Goal: Task Accomplishment & Management: Use online tool/utility

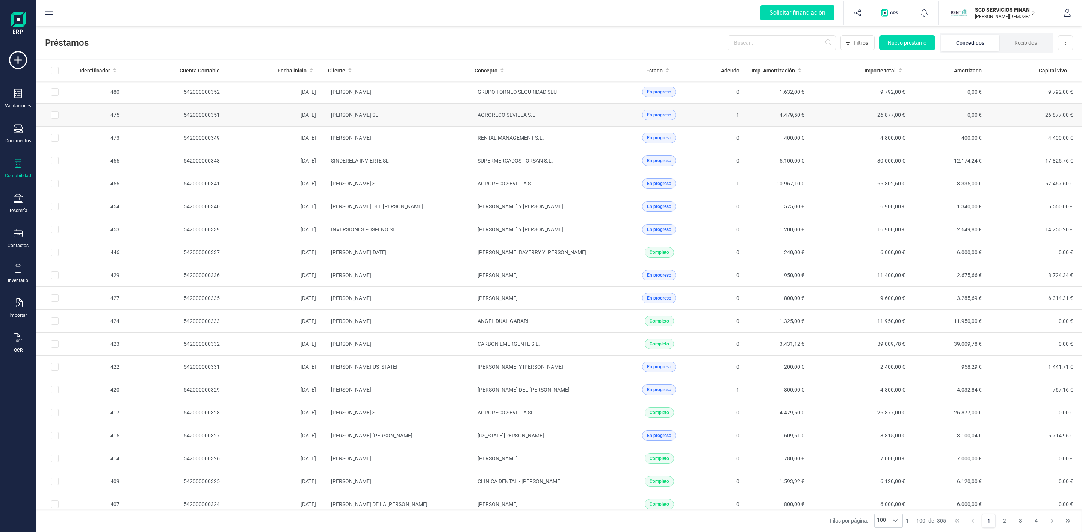
click at [538, 118] on td "AGRORECO SEVILLA S.L." at bounding box center [542, 115] width 147 height 23
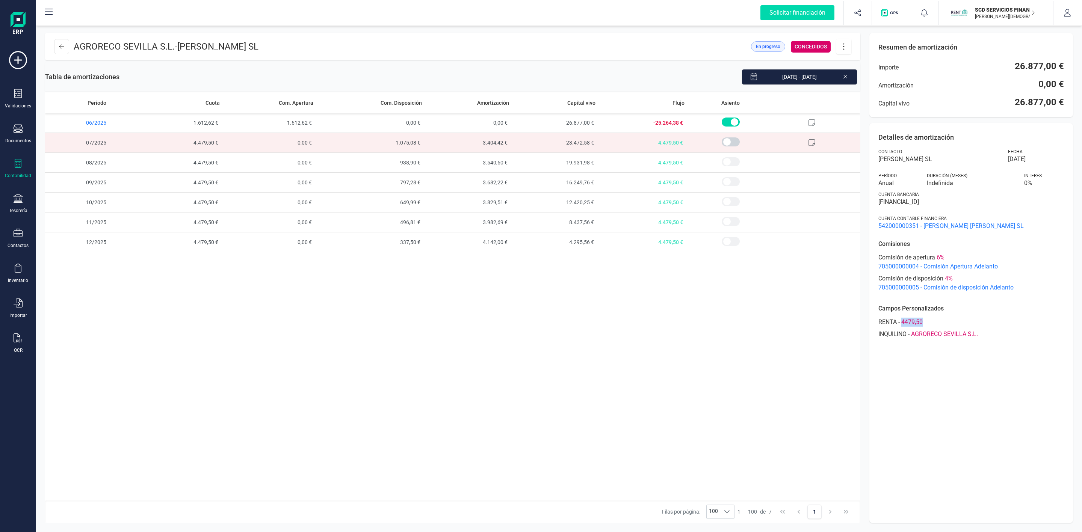
drag, startPoint x: 937, startPoint y: 318, endPoint x: 900, endPoint y: 322, distance: 37.4
click at [900, 322] on div "RENTA - 4479,50" at bounding box center [971, 322] width 186 height 9
copy div "4479,50"
drag, startPoint x: 1013, startPoint y: 65, endPoint x: 1068, endPoint y: 65, distance: 55.2
click at [1068, 65] on div "Resumen de amortización Importe 26.877,00 € Amortización 0,00 € Capital vivo 26…" at bounding box center [971, 75] width 204 height 84
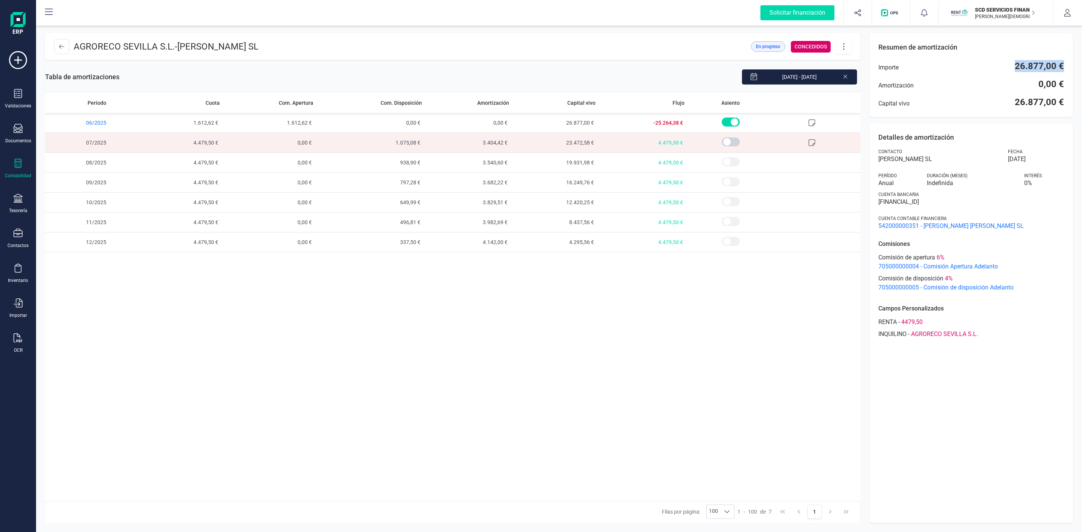
copy span "26.877,00 €"
click at [62, 48] on icon at bounding box center [61, 47] width 5 height 6
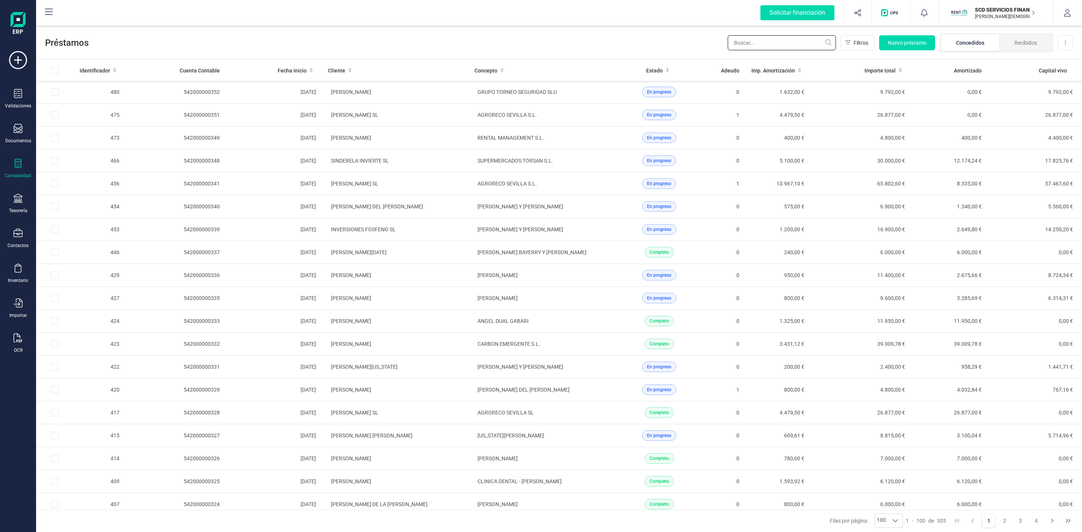
click at [747, 39] on input "text" at bounding box center [782, 42] width 108 height 15
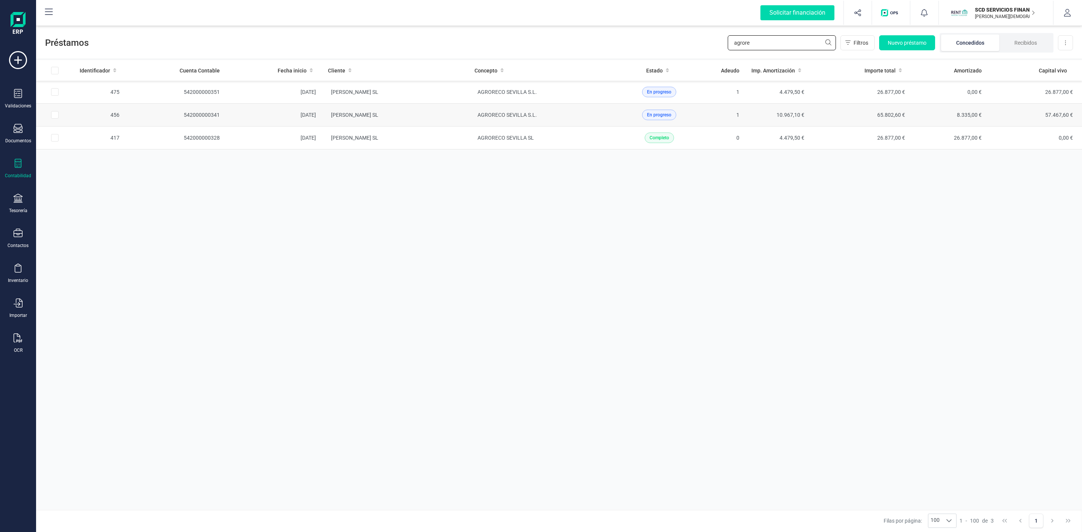
type input "agrore"
click at [615, 121] on td "En progreso" at bounding box center [659, 115] width 89 height 23
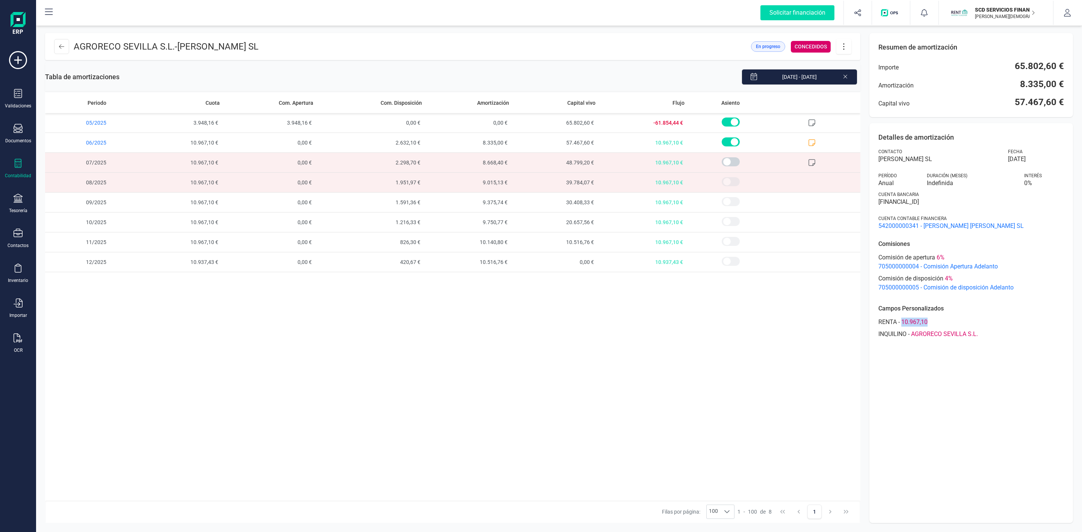
drag, startPoint x: 937, startPoint y: 324, endPoint x: 902, endPoint y: 322, distance: 34.6
click at [902, 322] on div "RENTA - 10.967,10" at bounding box center [971, 322] width 186 height 9
copy span "10.967,10"
drag, startPoint x: 1015, startPoint y: 68, endPoint x: 1063, endPoint y: 71, distance: 48.2
click at [1064, 71] on div "Resumen de amortización Importe 65.802,60 € Amortización 8.335,00 € Capital viv…" at bounding box center [971, 75] width 204 height 84
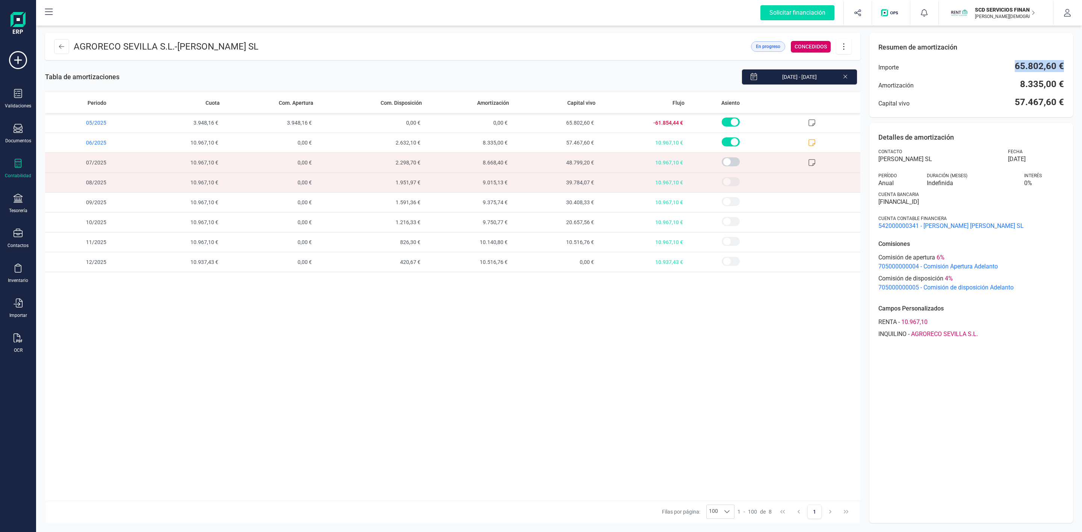
copy span "65.802,60 €"
click at [67, 47] on button at bounding box center [61, 46] width 15 height 15
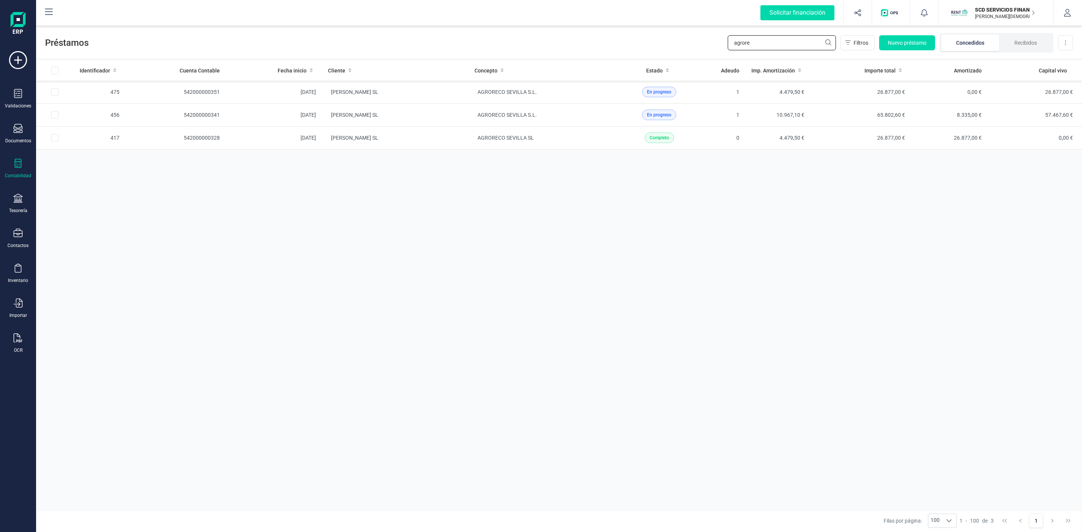
drag, startPoint x: 760, startPoint y: 45, endPoint x: 650, endPoint y: 42, distance: 109.8
click at [650, 42] on div "Préstamos agrore Filtros Nuevo préstamo Concedidos Recibidos Descargar Excel" at bounding box center [559, 41] width 1046 height 35
type input "ivan fraga"
click at [441, 91] on td "IVAN FRAGA MARTINEZ" at bounding box center [395, 92] width 147 height 23
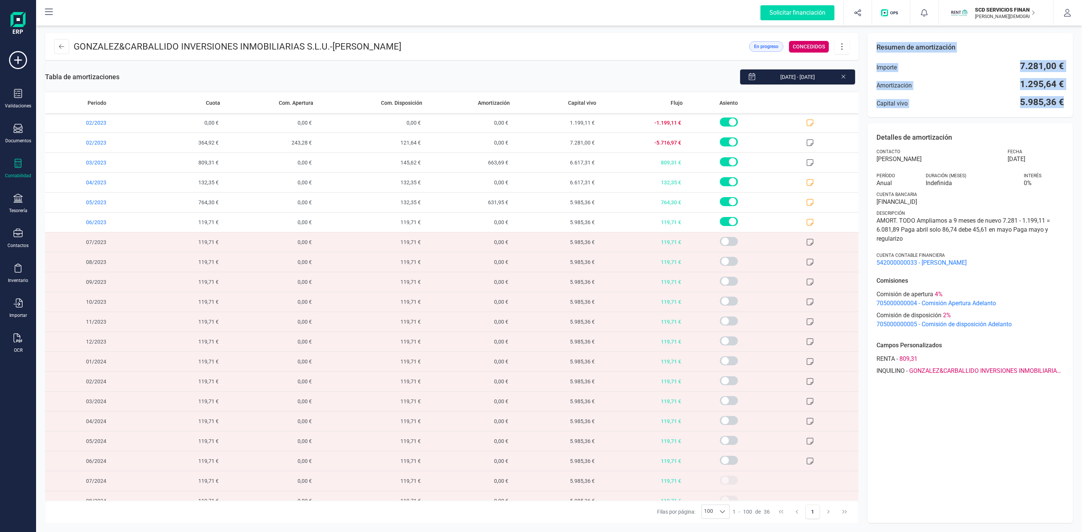
drag, startPoint x: 869, startPoint y: 43, endPoint x: 1073, endPoint y: 106, distance: 214.0
click at [1073, 106] on div "GONZALEZ&CARBALLIDO INVERSIONES INMOBILIARIAS S.L.U. - IVAN FRAGA MARTINEZ En p…" at bounding box center [559, 278] width 1046 height 508
copy div "Resumen de amortización Importe 7.281,00 € Amortización 1.295,64 € Capital vivo…"
click at [54, 45] on button at bounding box center [61, 46] width 15 height 15
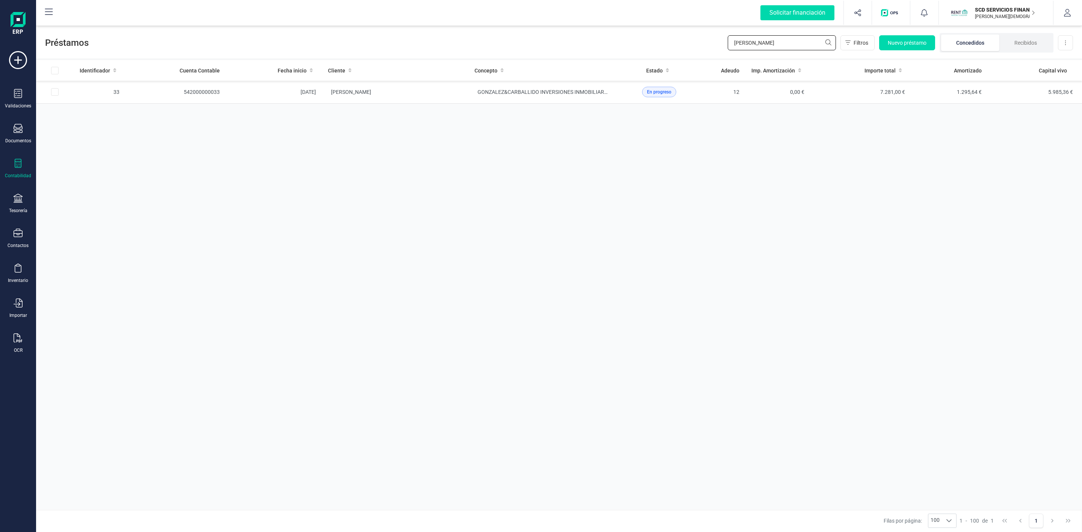
drag, startPoint x: 763, startPoint y: 44, endPoint x: 654, endPoint y: 39, distance: 109.5
click at [656, 39] on div "Préstamos ivan fraga Filtros Nuevo préstamo Concedidos Recibidos Descargar Excel" at bounding box center [559, 41] width 1046 height 35
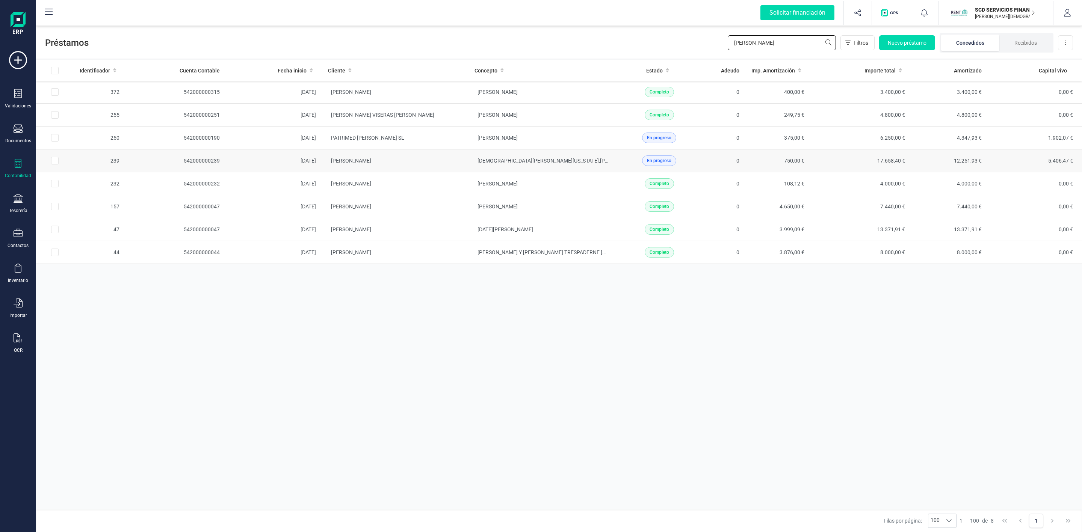
type input "[PERSON_NAME]"
click at [429, 167] on td "[PERSON_NAME]" at bounding box center [395, 161] width 147 height 23
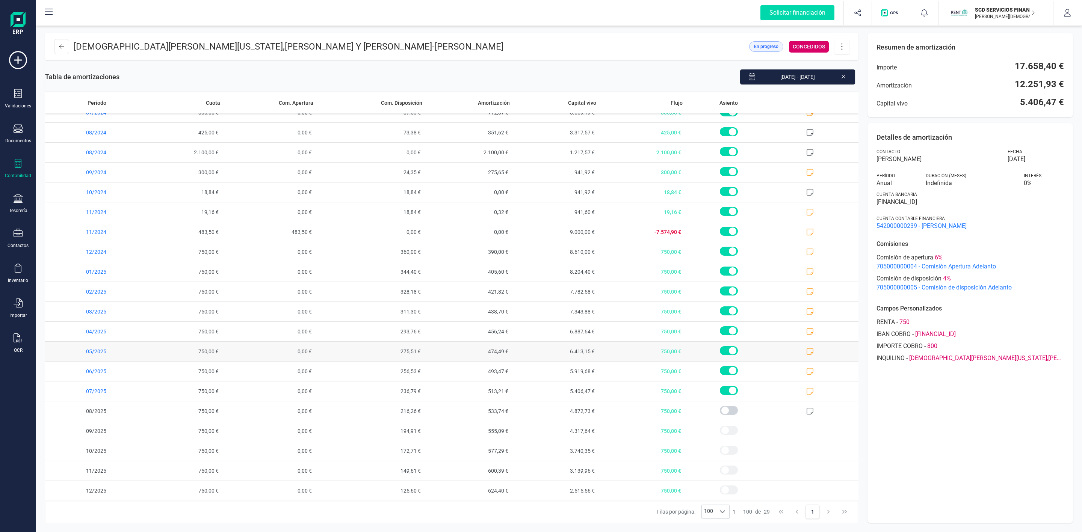
scroll to position [195, 0]
click at [807, 391] on icon at bounding box center [810, 391] width 7 height 7
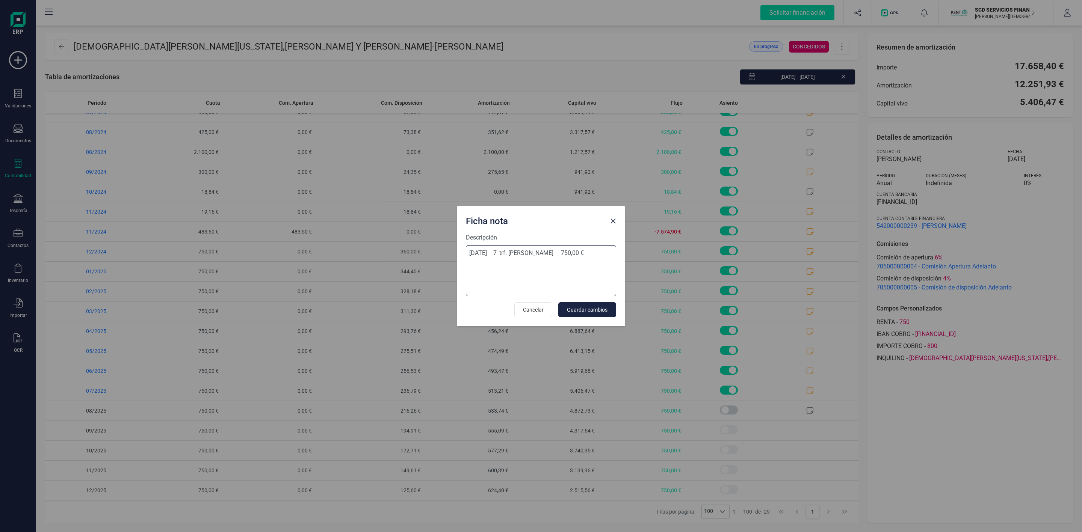
click at [576, 282] on textarea "08/07/2025 7 trf. zulay elena 750,00 €" at bounding box center [541, 270] width 150 height 51
click at [614, 220] on span "Close" at bounding box center [613, 221] width 6 height 6
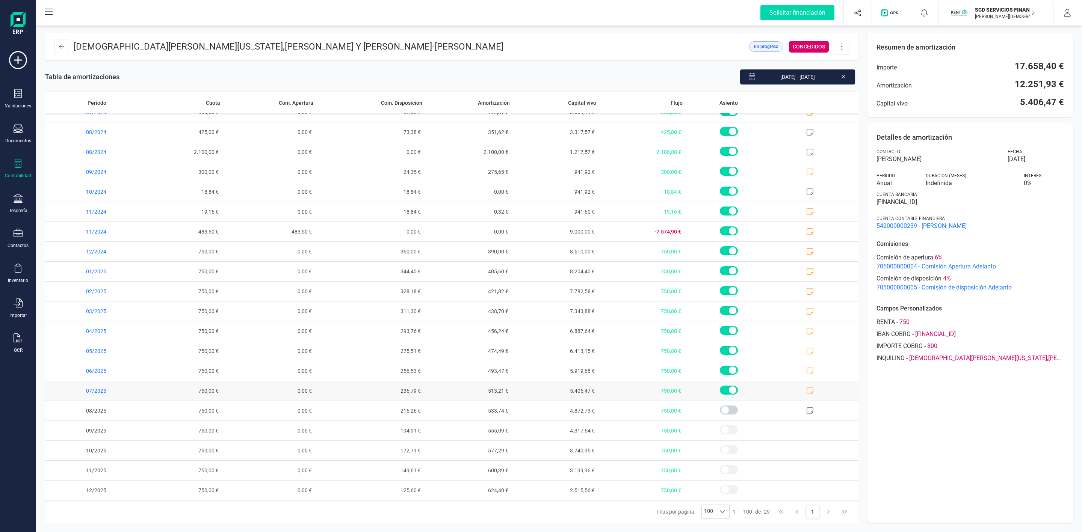
click at [70, 393] on span "07/2025" at bounding box center [91, 391] width 92 height 20
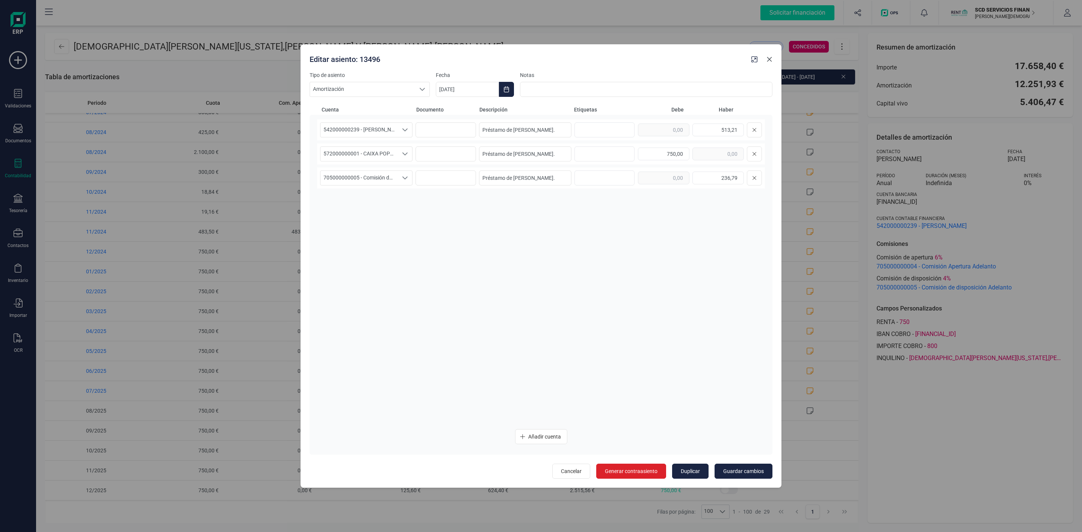
click at [770, 59] on icon "button" at bounding box center [769, 59] width 5 height 5
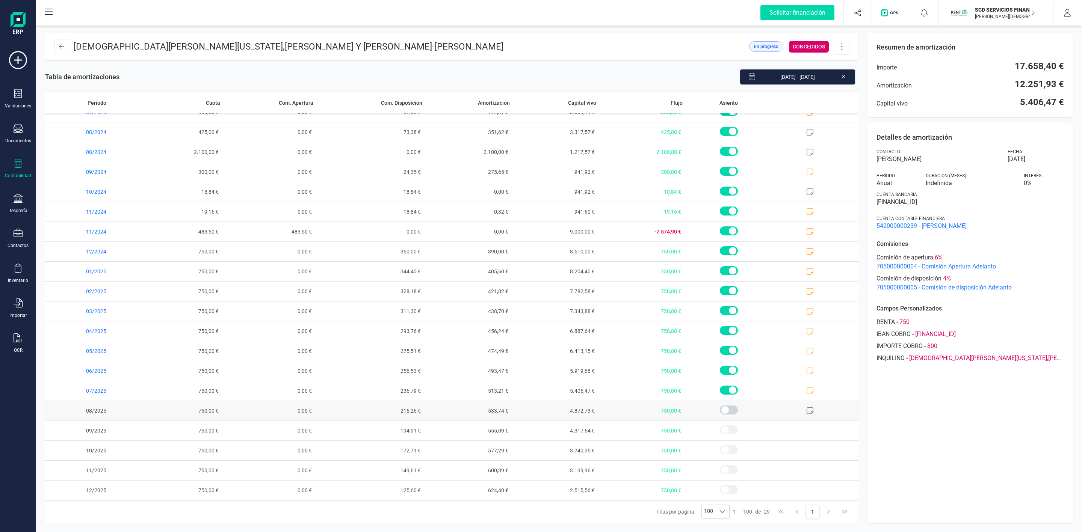
click at [69, 410] on span "08/2025" at bounding box center [91, 411] width 92 height 20
click at [844, 77] on icon at bounding box center [844, 77] width 4 height 4
click at [65, 44] on button at bounding box center [61, 46] width 15 height 15
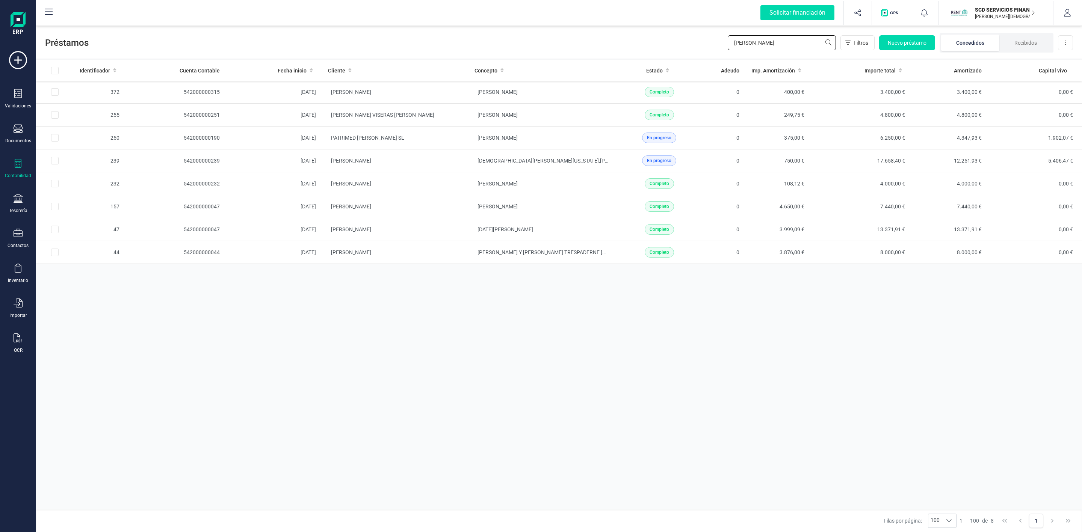
click at [769, 38] on input "[PERSON_NAME]" at bounding box center [782, 42] width 108 height 15
drag, startPoint x: 771, startPoint y: 41, endPoint x: 647, endPoint y: 39, distance: 124.4
click at [647, 39] on div "Préstamos jose manuel Filtros Nuevo préstamo Concedidos Recibidos Descargar Exc…" at bounding box center [559, 41] width 1046 height 35
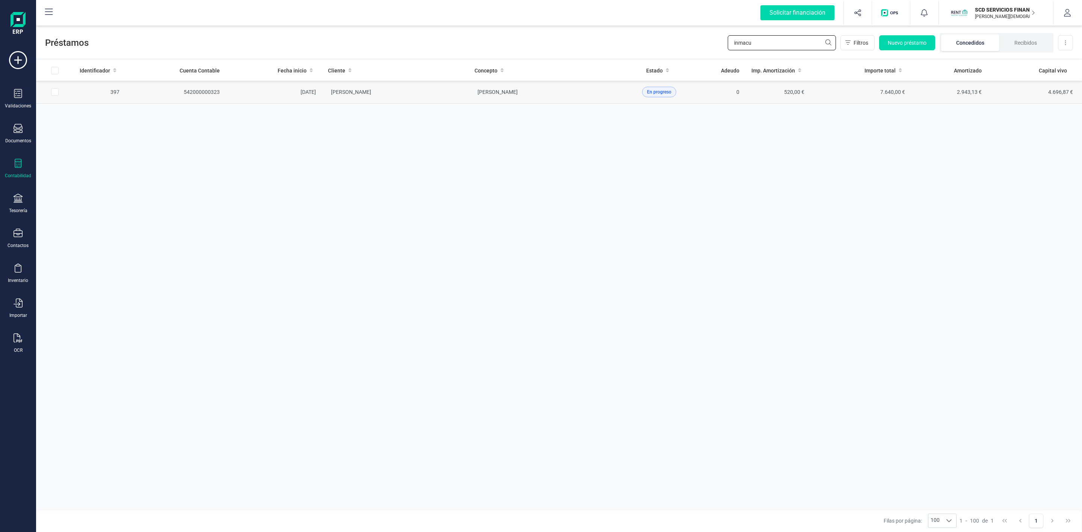
type input "inmacu"
click at [573, 92] on td "[PERSON_NAME]" at bounding box center [542, 92] width 147 height 23
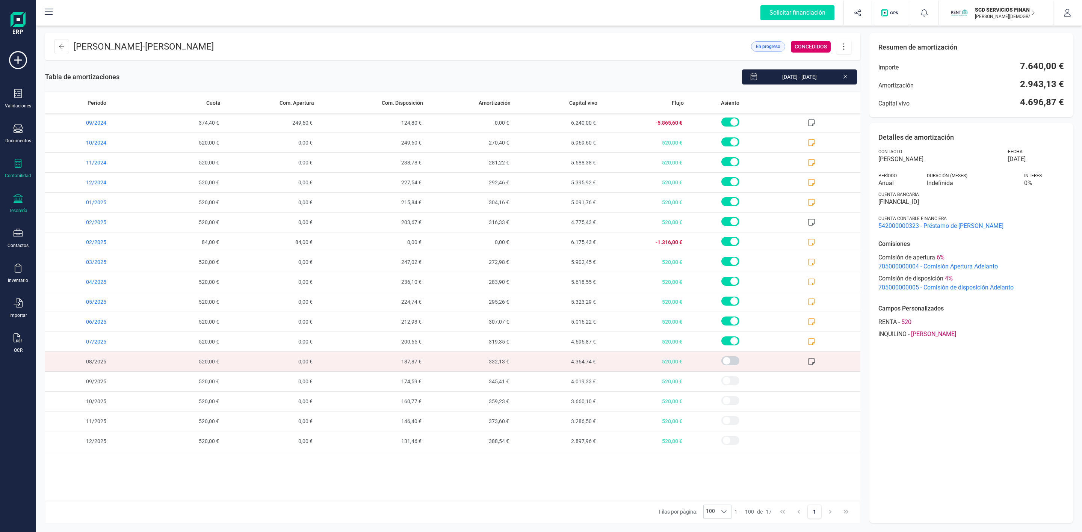
click at [16, 204] on div at bounding box center [18, 199] width 9 height 11
click at [77, 125] on span "Cuentas bancarias" at bounding box center [92, 128] width 66 height 9
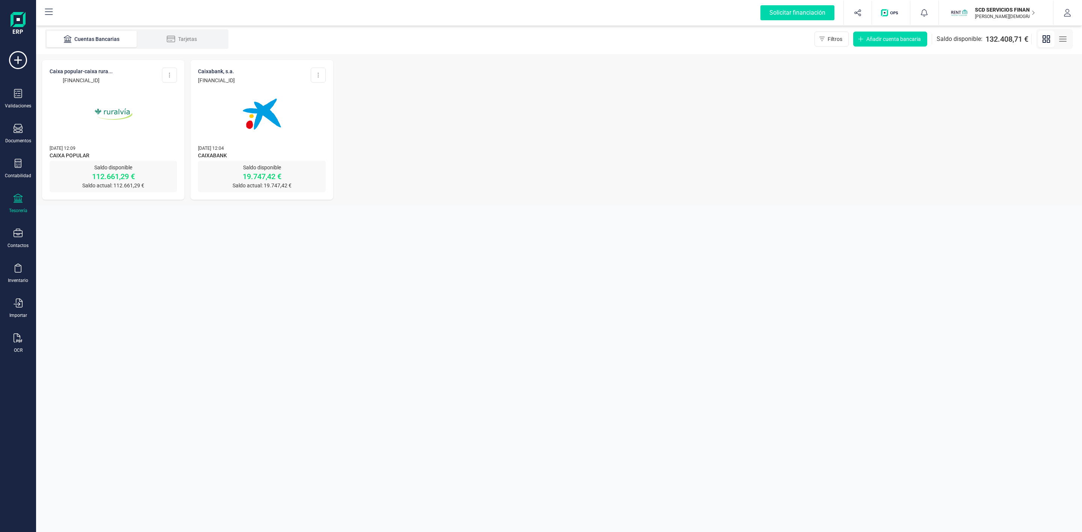
click at [111, 119] on img at bounding box center [113, 114] width 63 height 63
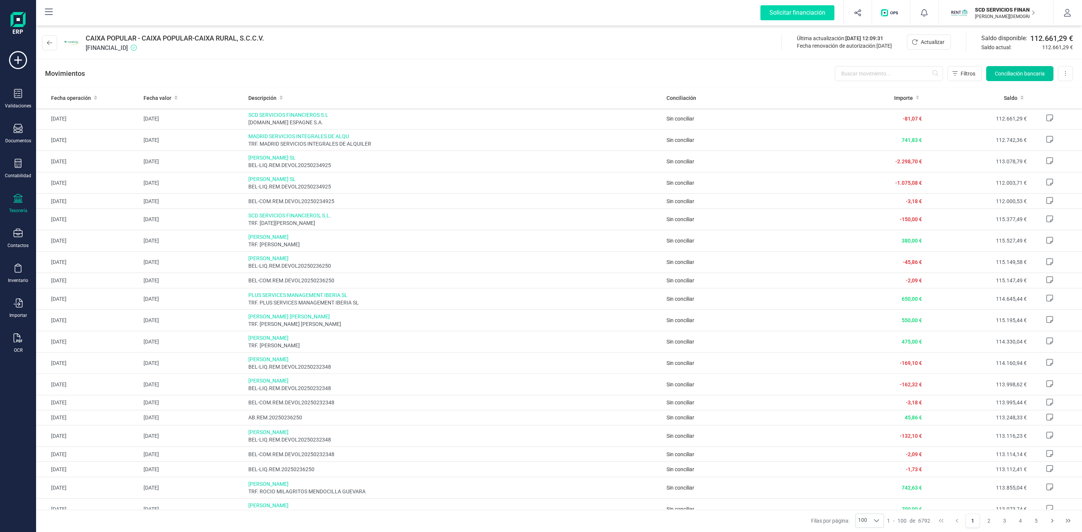
click at [1008, 74] on span "Conciliación bancaria" at bounding box center [1020, 74] width 50 height 8
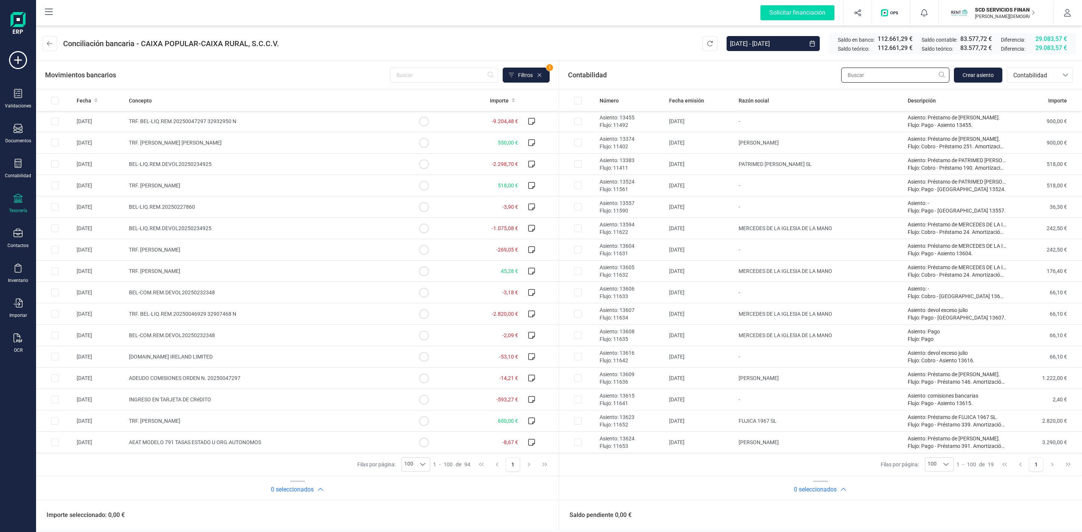
click at [902, 74] on input "text" at bounding box center [895, 75] width 108 height 15
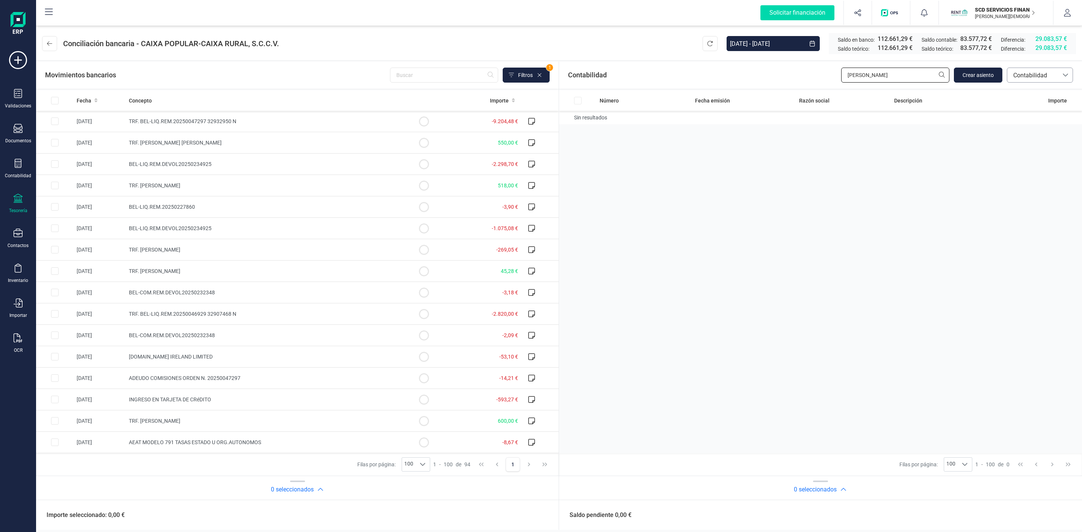
type input "marce"
click at [1041, 79] on span "Contabilidad" at bounding box center [1032, 75] width 45 height 9
click at [1025, 156] on span "Préstamos" at bounding box center [1027, 156] width 29 height 9
click at [936, 76] on input "marce" at bounding box center [948, 75] width 108 height 15
click at [539, 74] on icon at bounding box center [540, 75] width 6 height 6
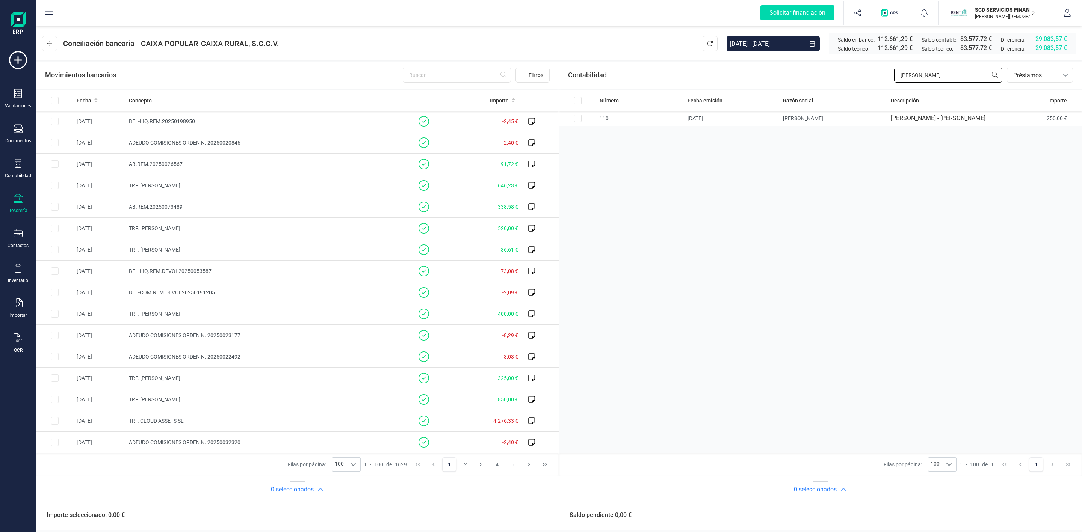
drag, startPoint x: 939, startPoint y: 79, endPoint x: 842, endPoint y: 81, distance: 97.0
click at [842, 80] on div "Contabilidad marce bancos.conciliacion.modal.headerLoan bancos.conciliacion.mod…" at bounding box center [820, 75] width 523 height 27
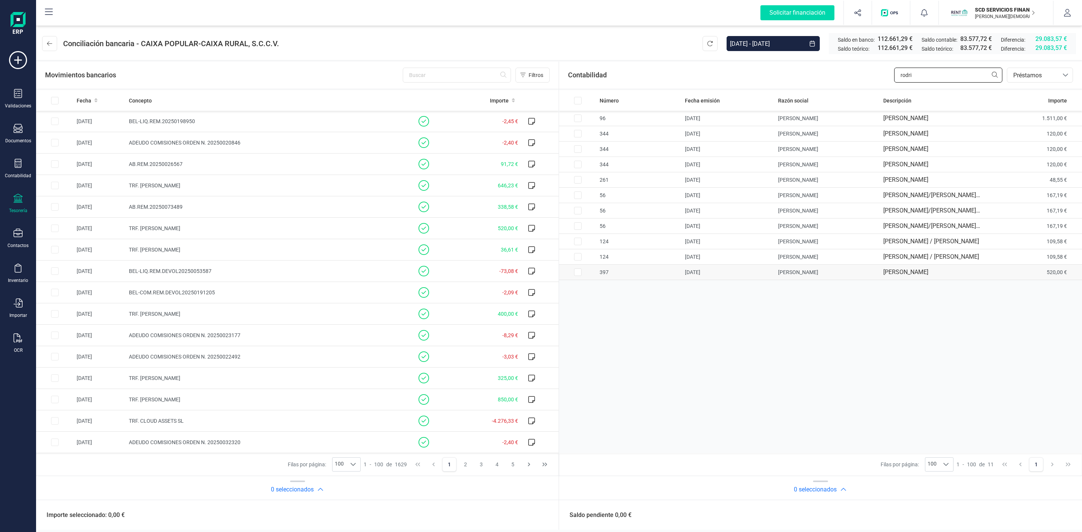
type input "rodri"
click at [579, 276] on input "Row Selected e77800a4-33eb-4bfc-9064-f69684ce4bce" at bounding box center [578, 273] width 8 height 8
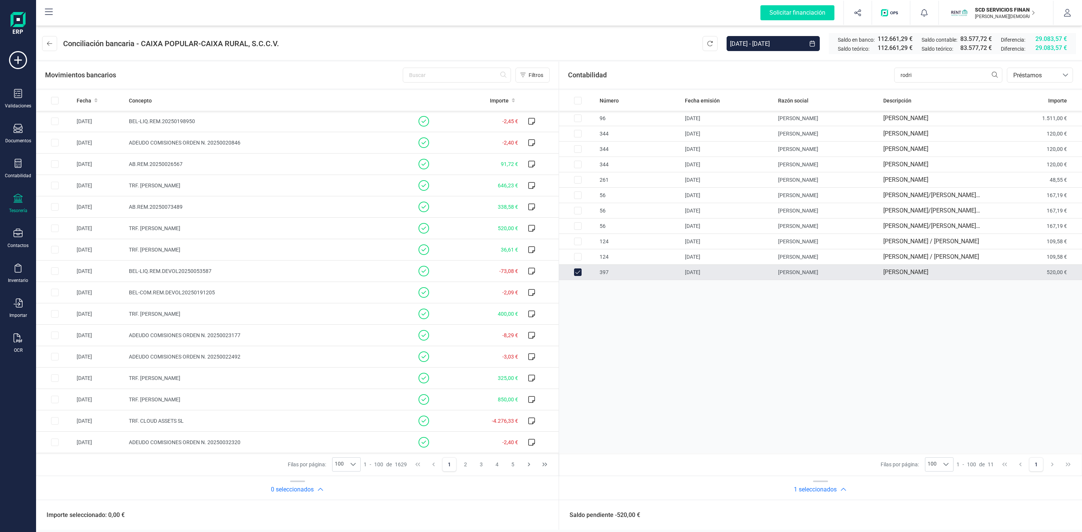
click at [579, 276] on input "Row Unselected e77800a4-33eb-4bfc-9064-f69684ce4bce" at bounding box center [578, 273] width 8 height 8
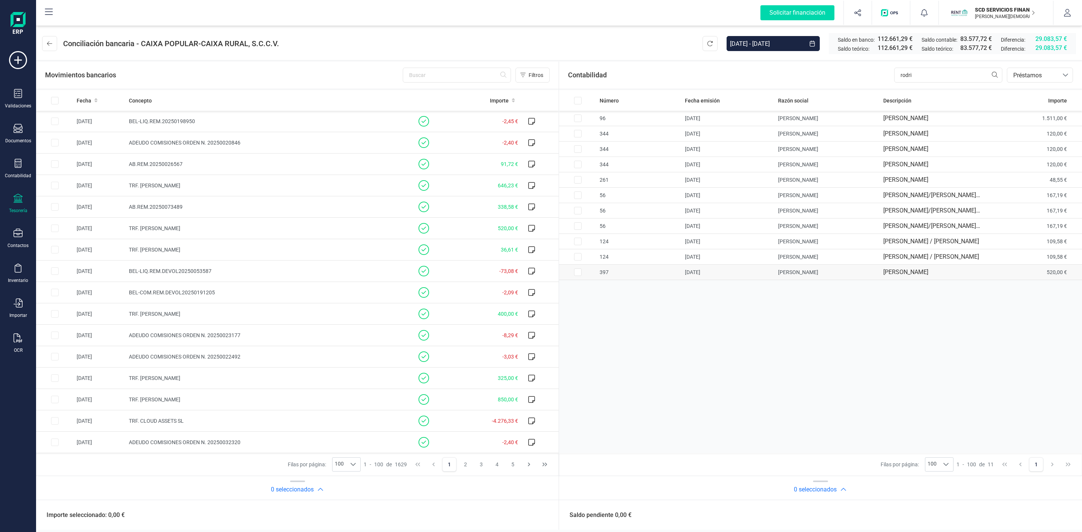
click at [579, 276] on input "Row Selected e77800a4-33eb-4bfc-9064-f69684ce4bce" at bounding box center [578, 273] width 8 height 8
checkbox input "true"
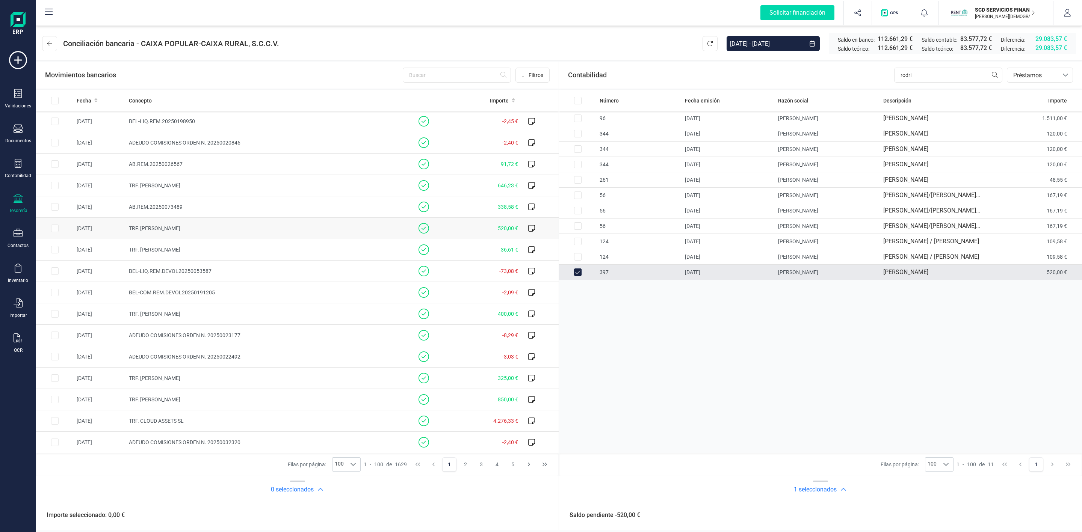
click at [54, 230] on td at bounding box center [55, 228] width 38 height 21
checkbox input "true"
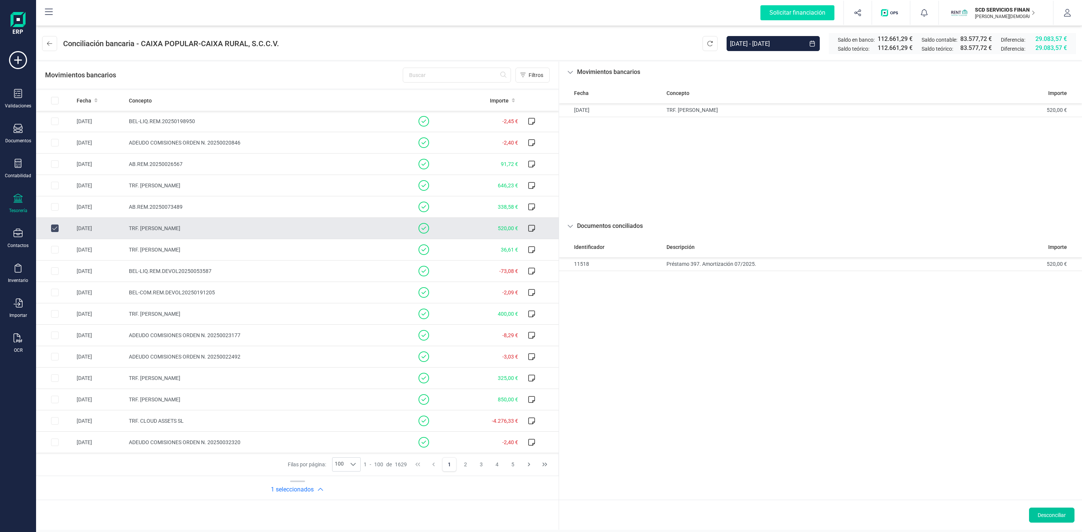
click at [1061, 520] on button "Desconciliar" at bounding box center [1051, 515] width 45 height 15
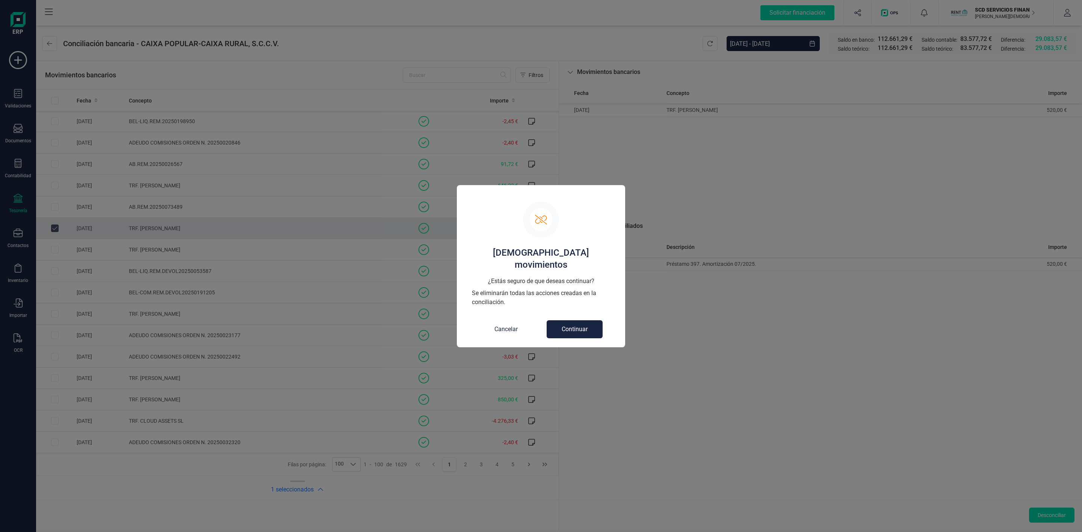
click at [509, 321] on button "Cancelar" at bounding box center [505, 330] width 53 height 18
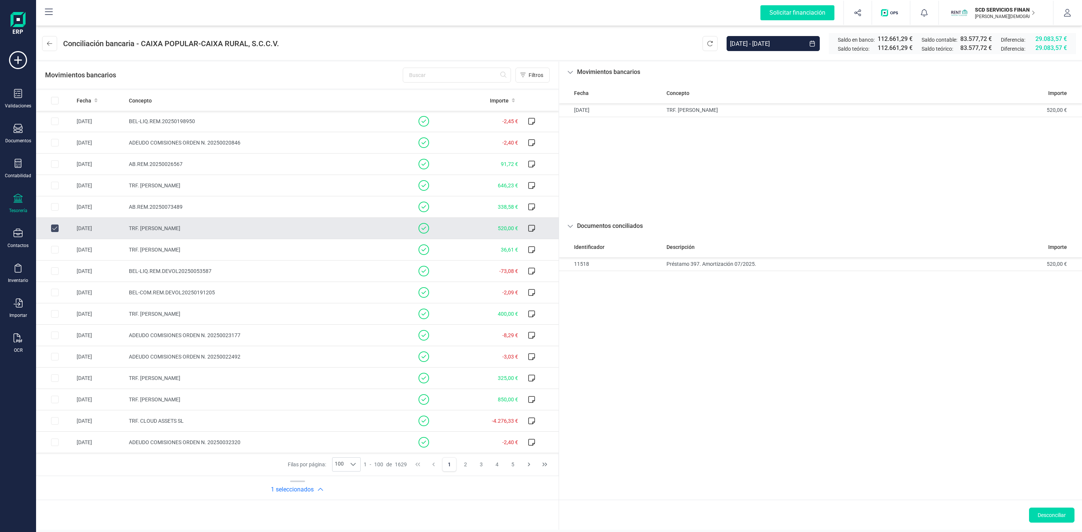
click at [757, 192] on div "Fecha Concepto Importe 07/07/2025 TRF. RODRIGO MARTINEZ VIRUMBRALES 520,00 €" at bounding box center [820, 149] width 523 height 133
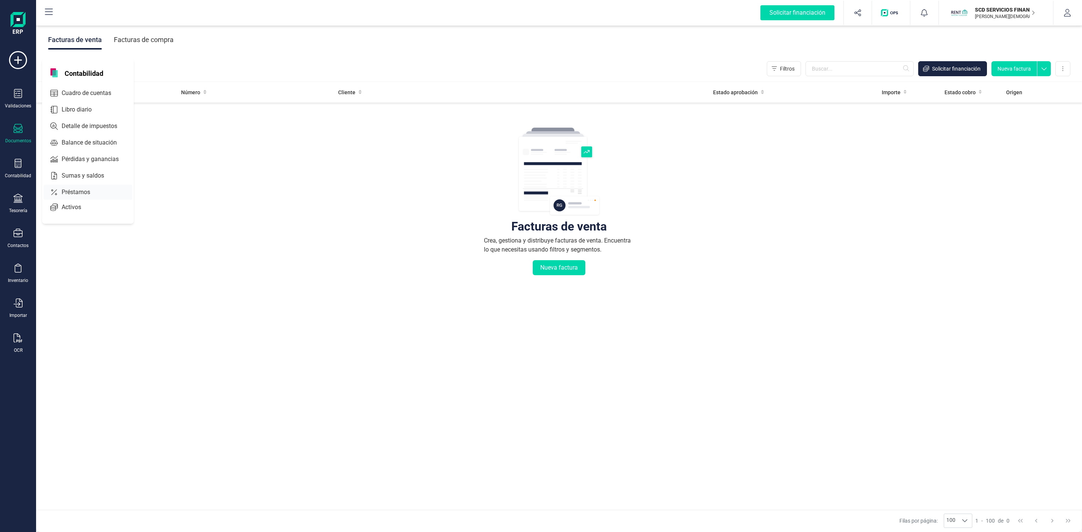
click at [69, 192] on span "Préstamos" at bounding box center [81, 192] width 45 height 9
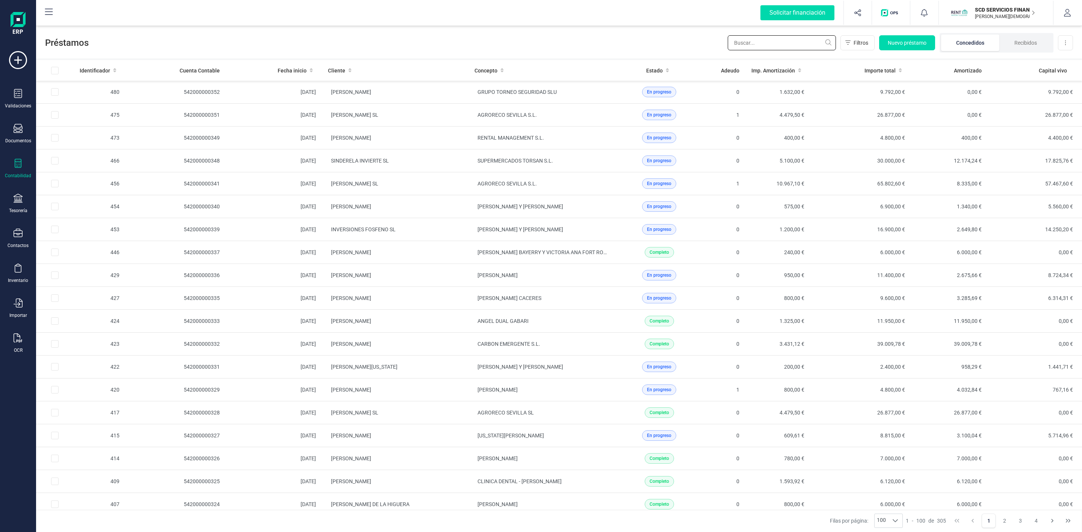
click at [776, 45] on input "text" at bounding box center [782, 42] width 108 height 15
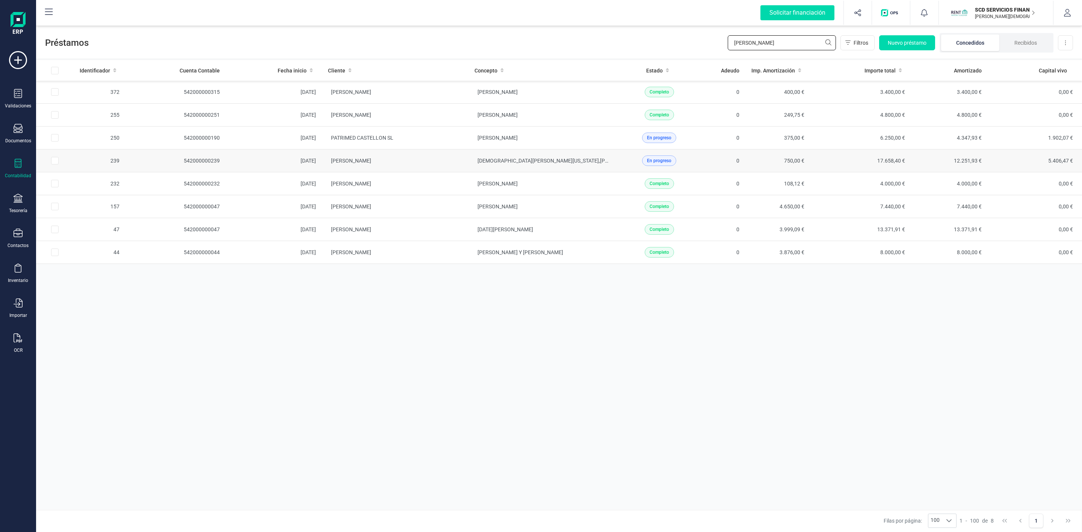
type input "[PERSON_NAME]"
click at [443, 166] on td "[PERSON_NAME]" at bounding box center [395, 161] width 147 height 23
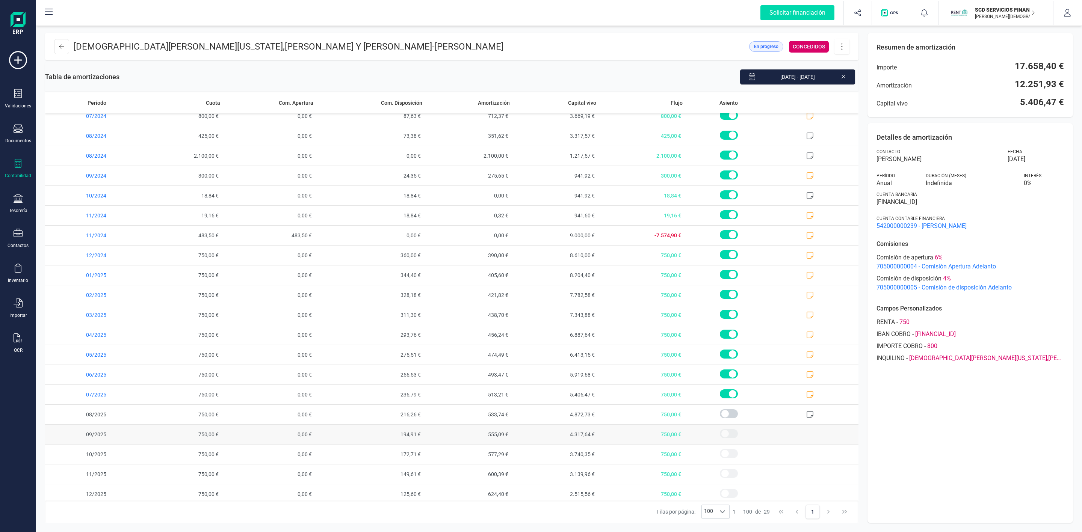
scroll to position [195, 0]
click at [842, 42] on icon at bounding box center [842, 46] width 14 height 8
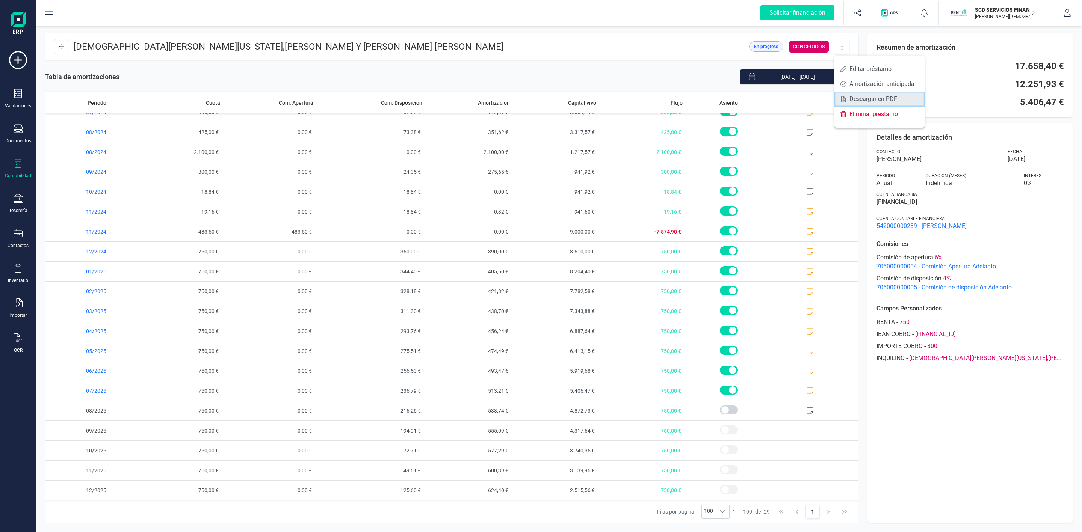
click at [869, 101] on span "Descargar en PDF" at bounding box center [884, 99] width 69 height 6
